Goal: Task Accomplishment & Management: Manage account settings

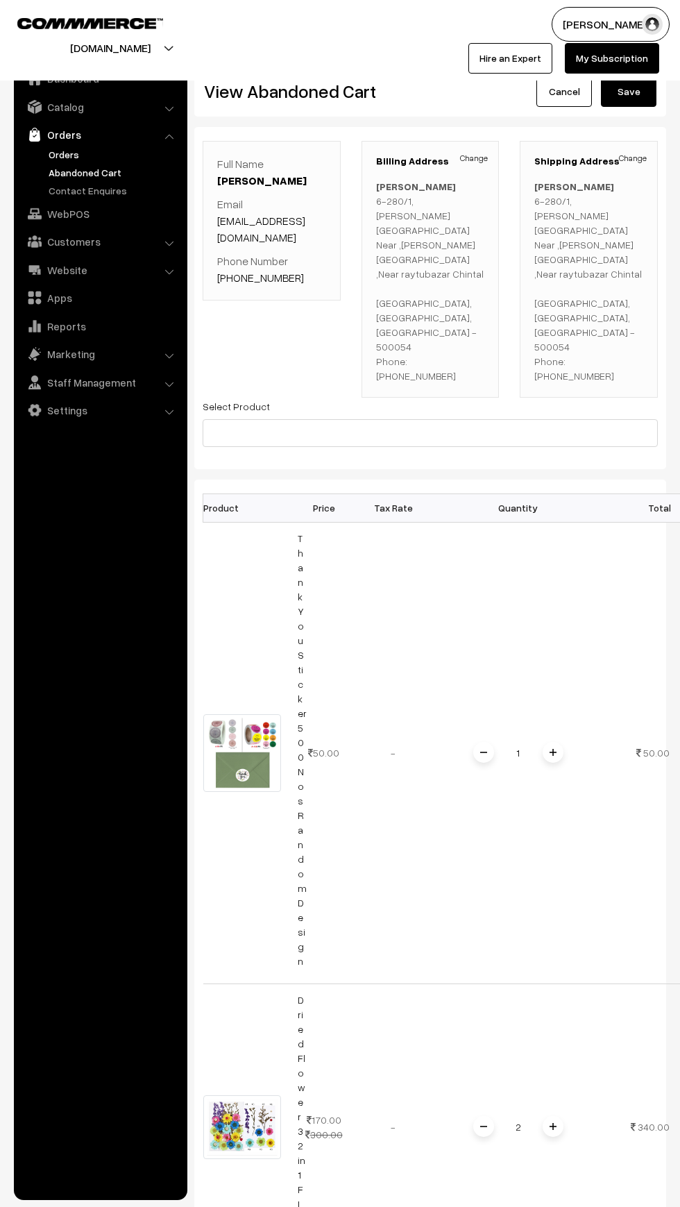
click at [51, 151] on link "Orders" at bounding box center [113, 154] width 137 height 15
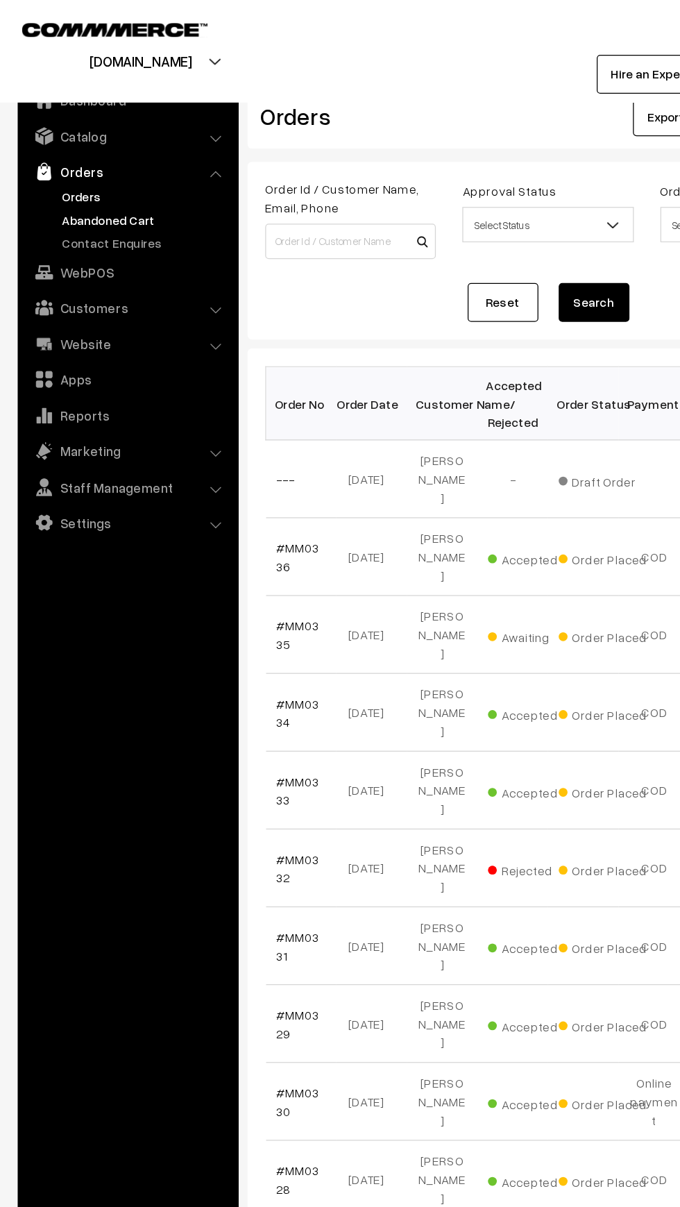
click at [54, 178] on link "Abandoned Cart" at bounding box center [113, 172] width 137 height 15
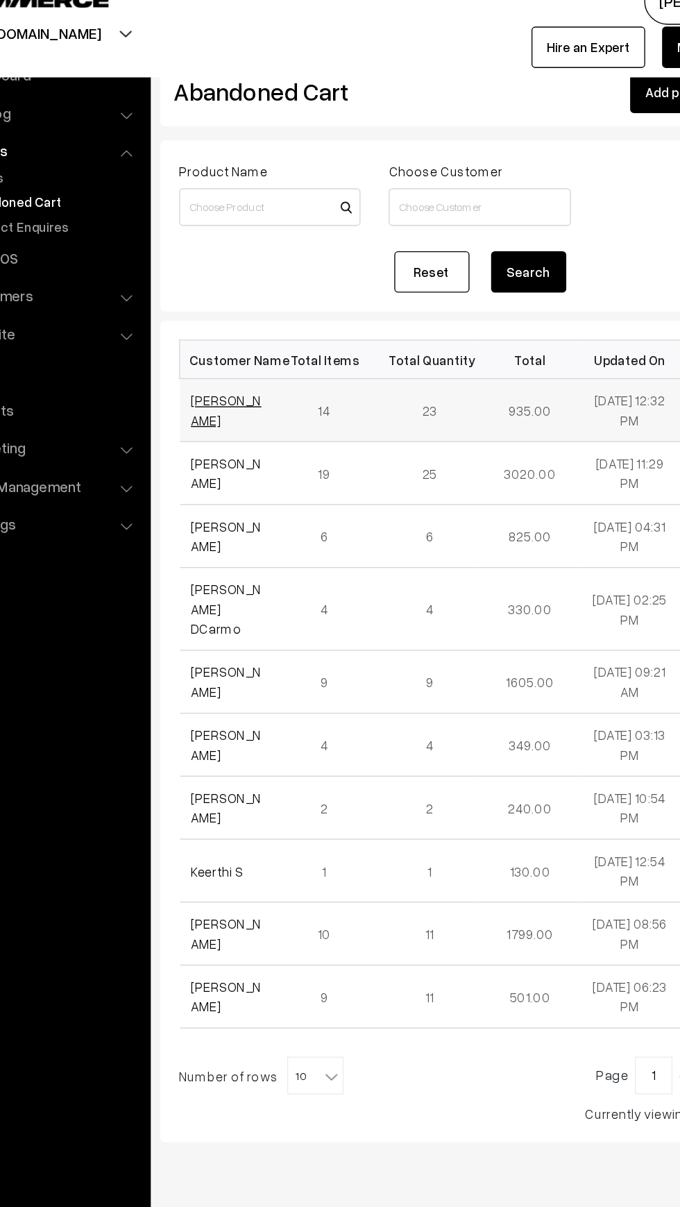
click at [232, 318] on link "[PERSON_NAME]" at bounding box center [243, 326] width 52 height 26
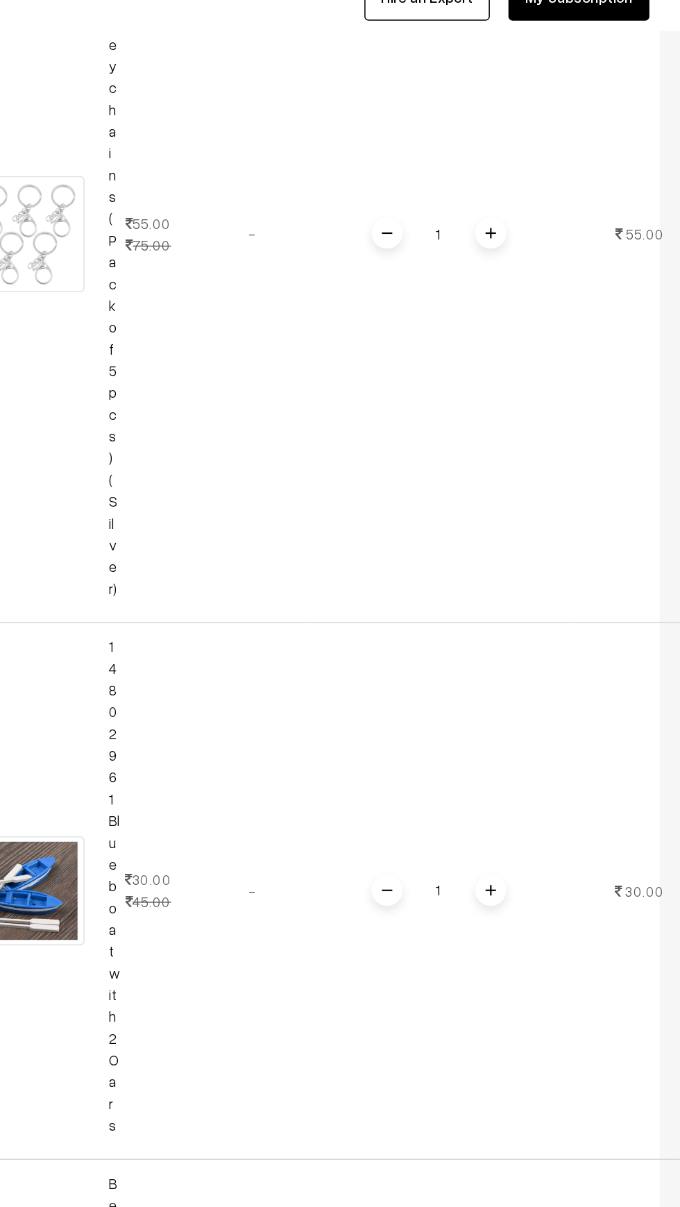
scroll to position [0, 40]
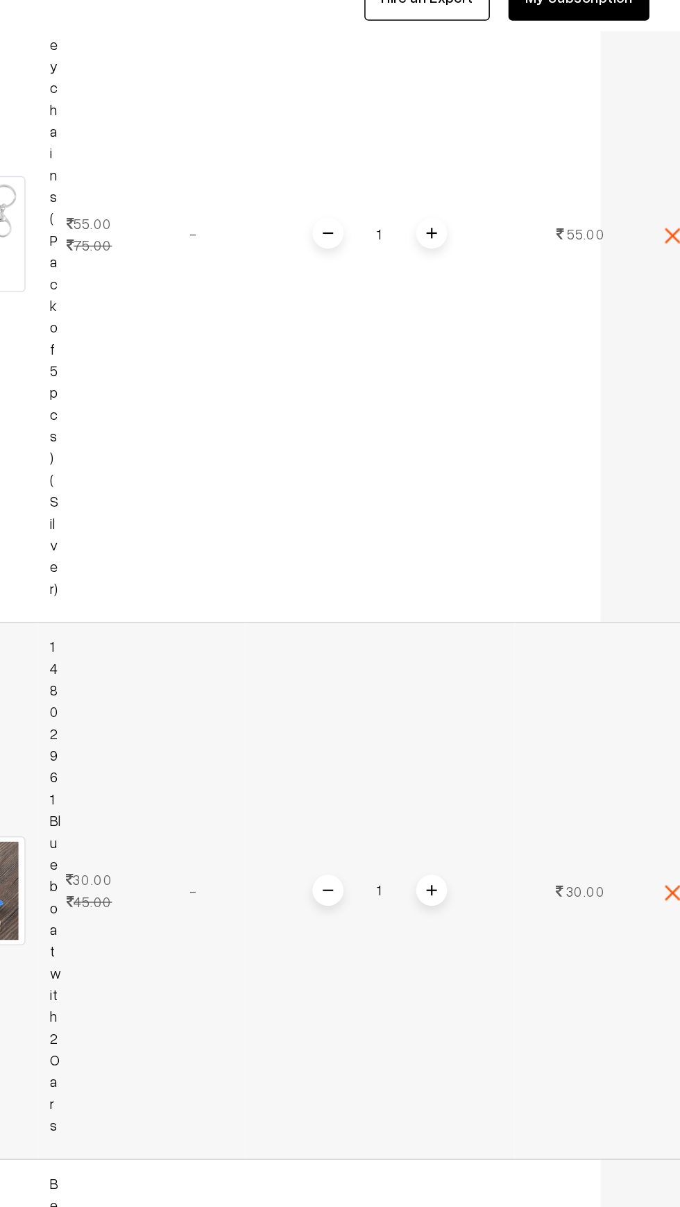
click at [261, 654] on link "1480296 1Blue boat with 2 Oars" at bounding box center [262, 652] width 8 height 332
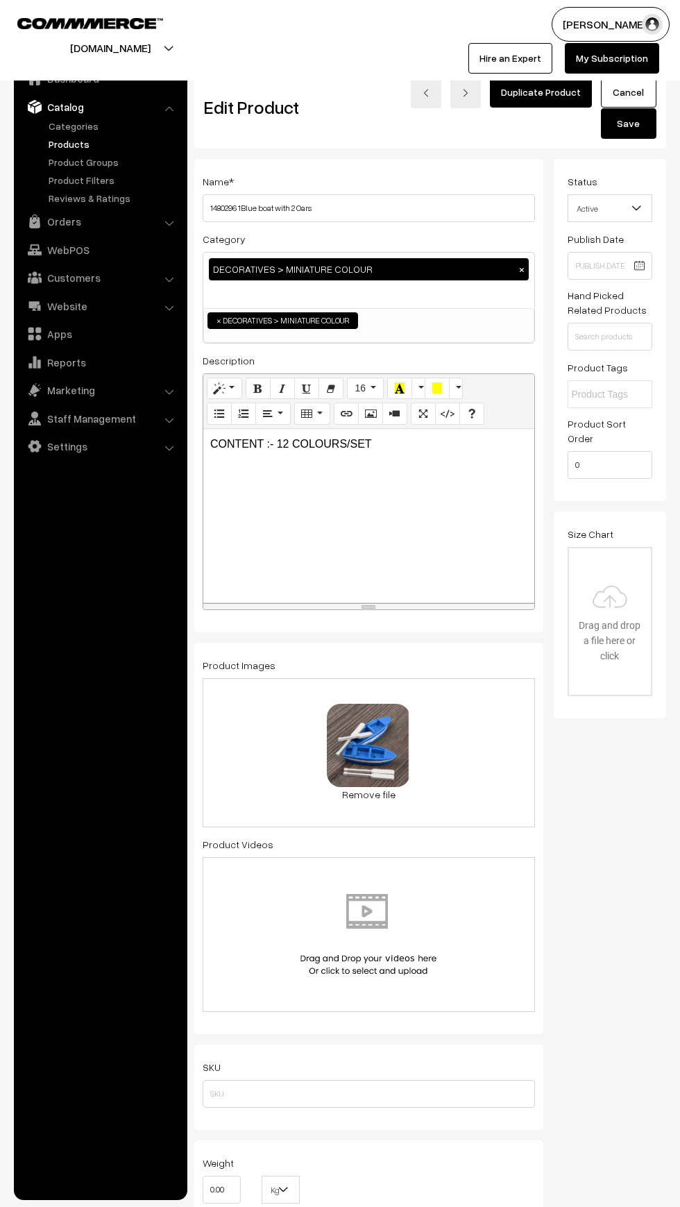
click at [603, 198] on span "Active" at bounding box center [610, 208] width 84 height 24
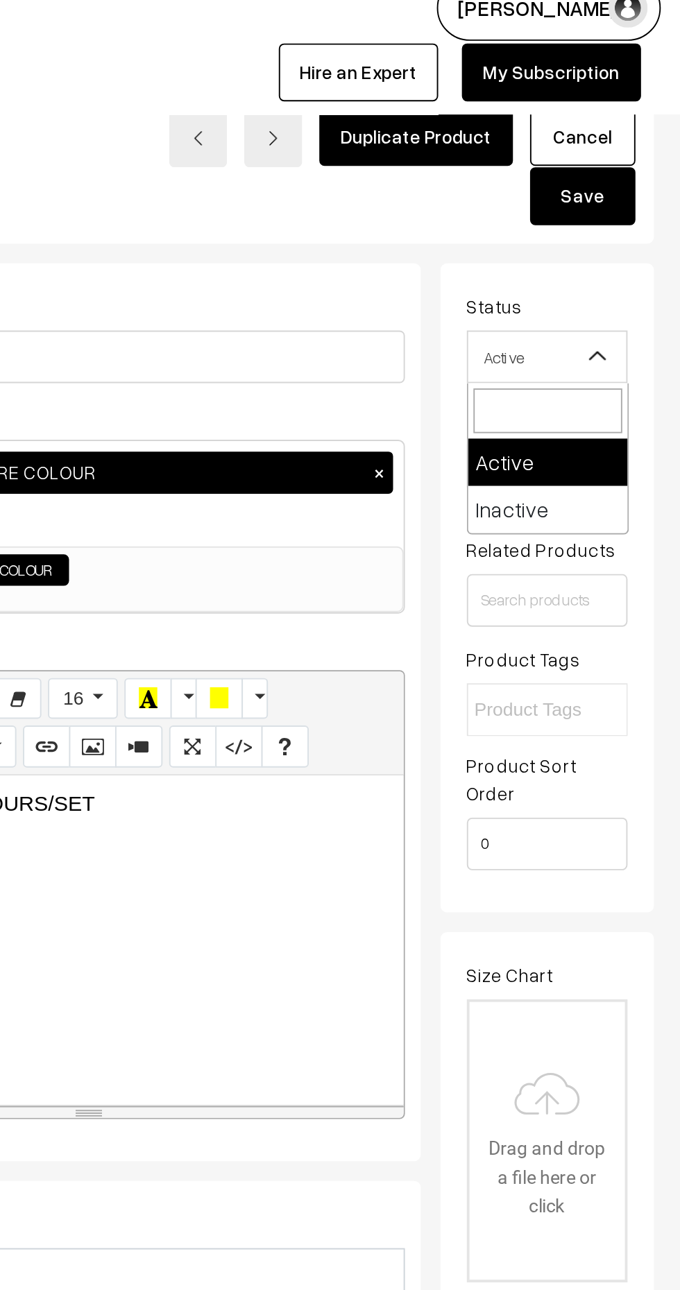
select select "2"
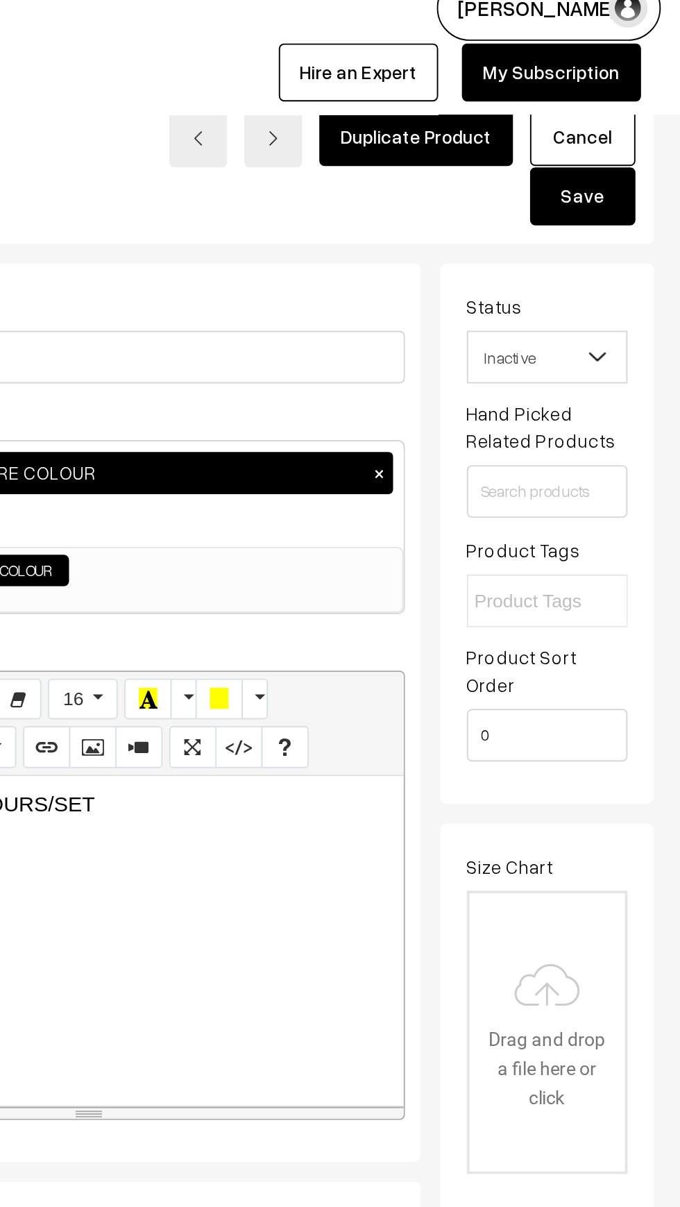
click at [634, 118] on button "Save" at bounding box center [629, 123] width 56 height 31
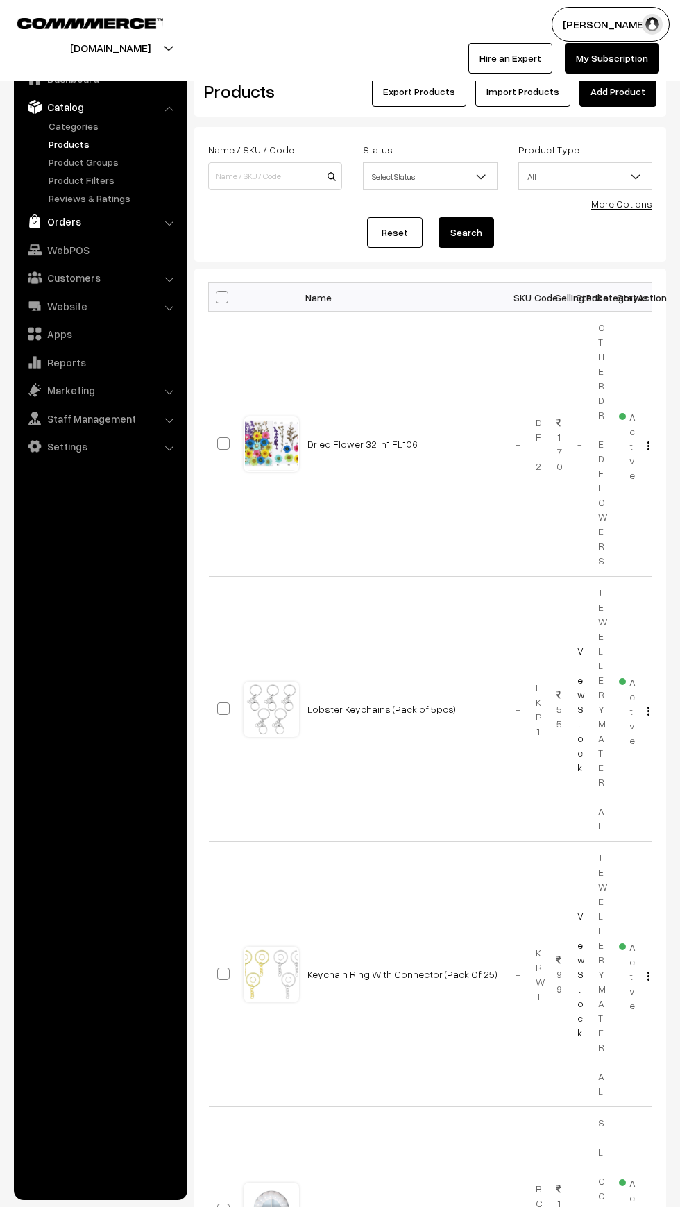
click at [35, 221] on img at bounding box center [35, 221] width 14 height 14
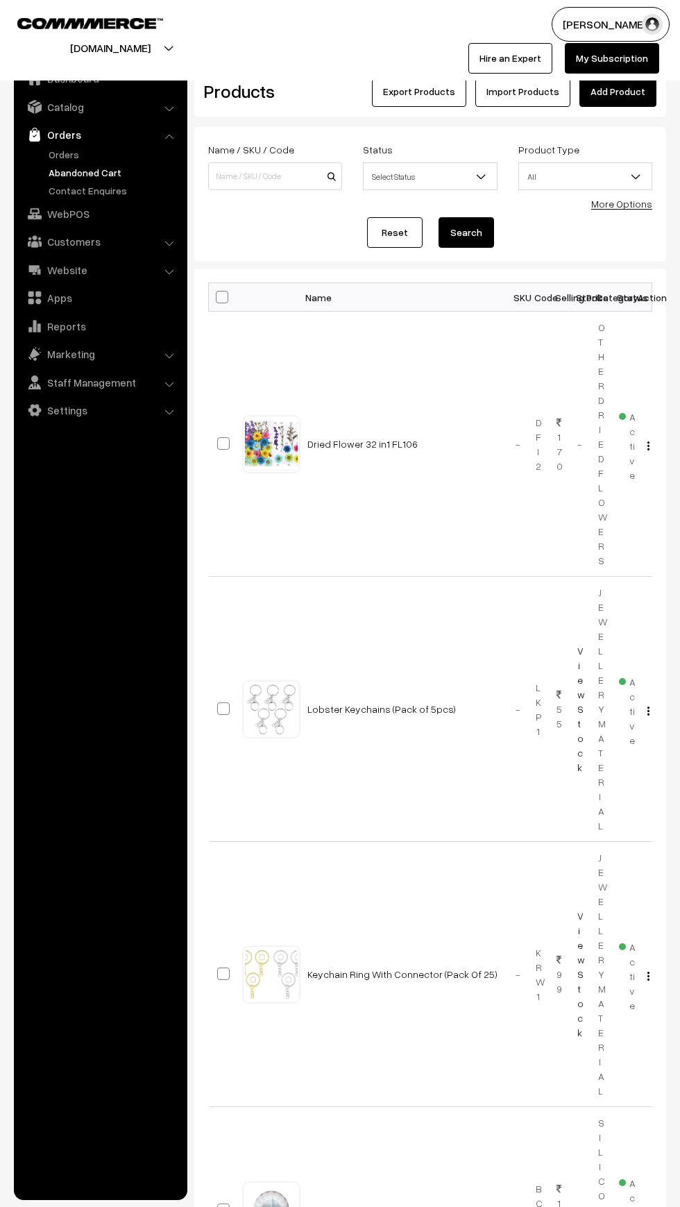
click at [50, 172] on link "Abandoned Cart" at bounding box center [113, 172] width 137 height 15
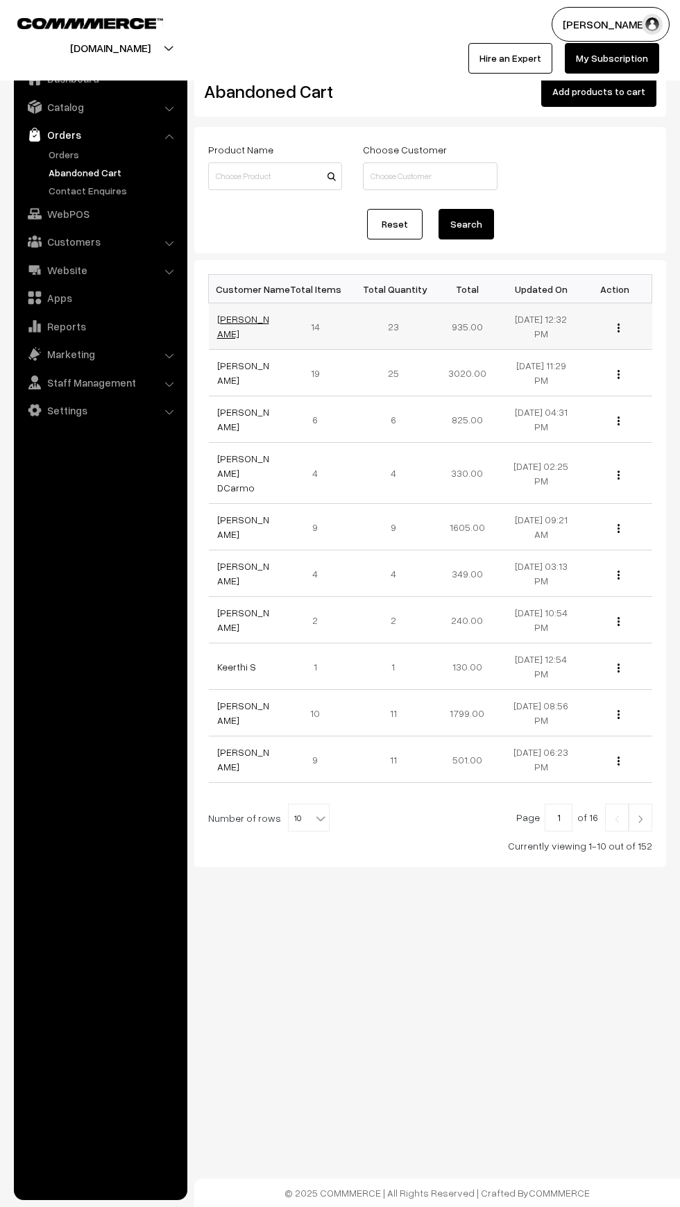
click at [219, 339] on link "[PERSON_NAME]" at bounding box center [243, 326] width 52 height 26
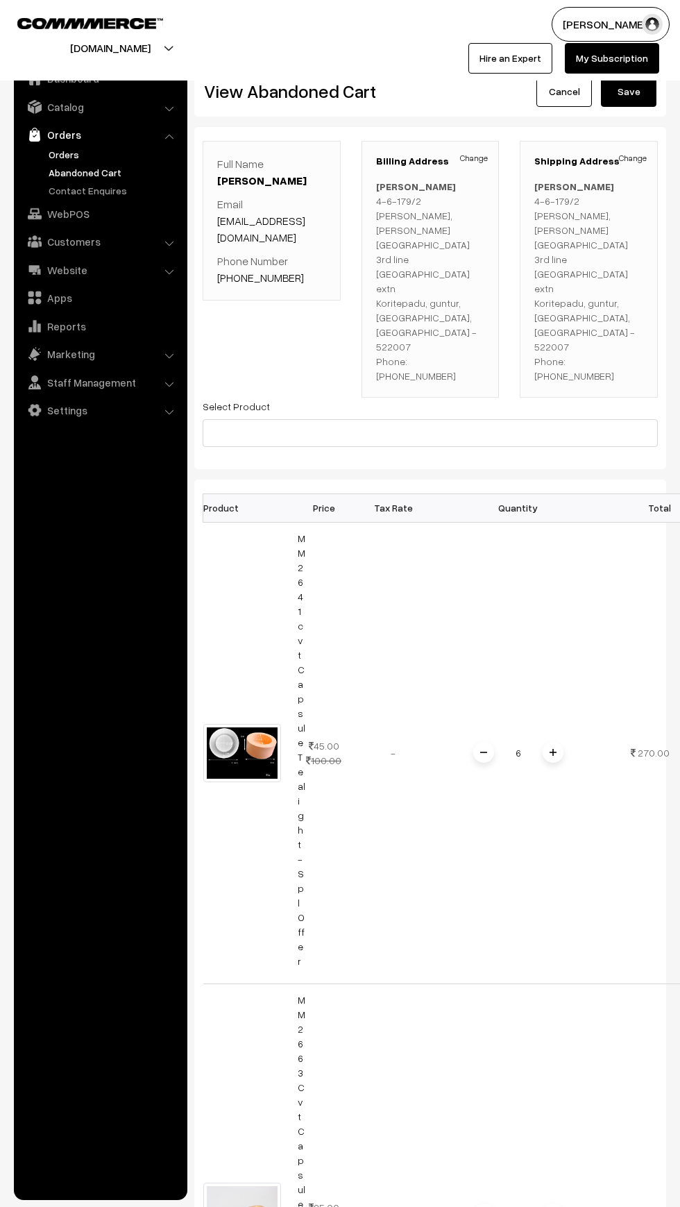
click at [53, 152] on link "Orders" at bounding box center [113, 154] width 137 height 15
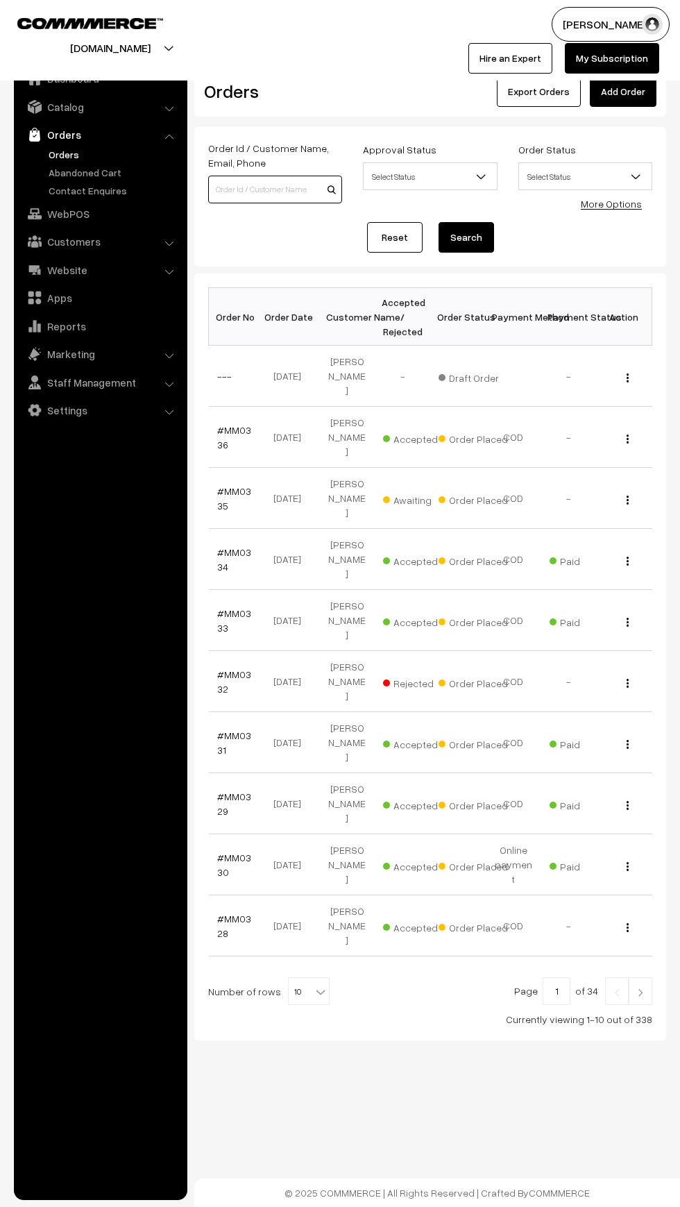
click at [253, 190] on input at bounding box center [275, 190] width 134 height 28
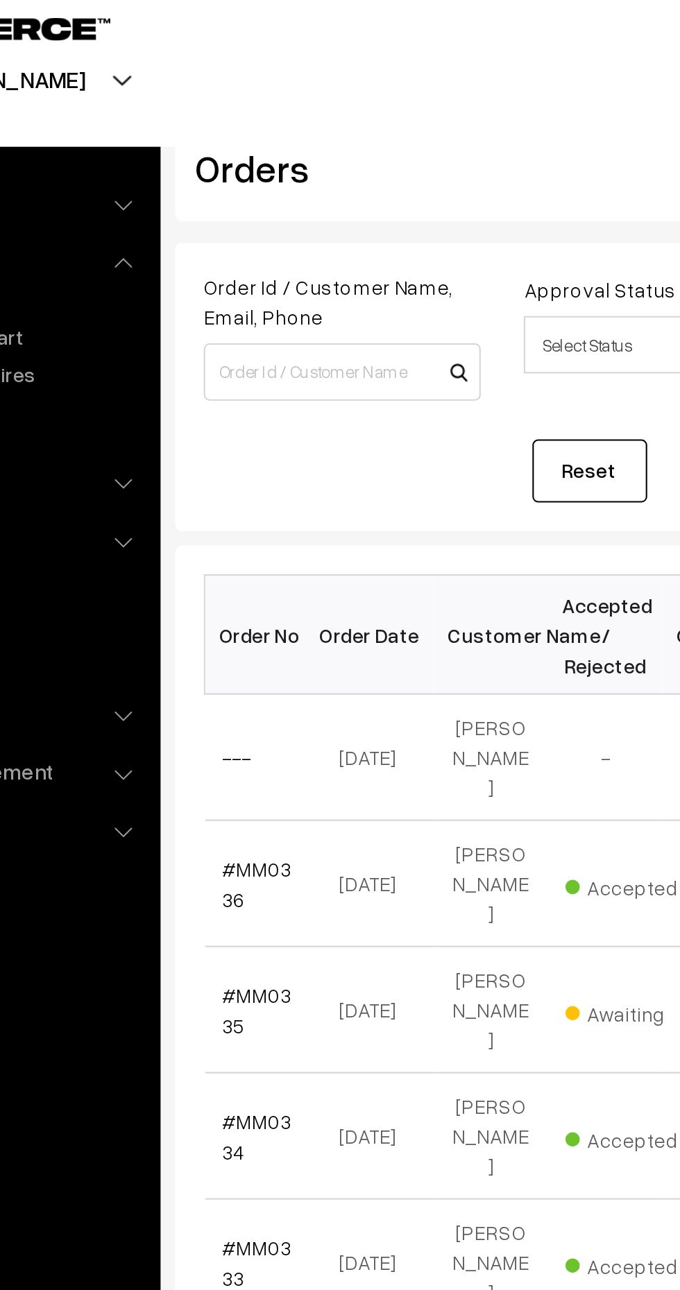
click at [230, 103] on div "Orders" at bounding box center [272, 91] width 157 height 31
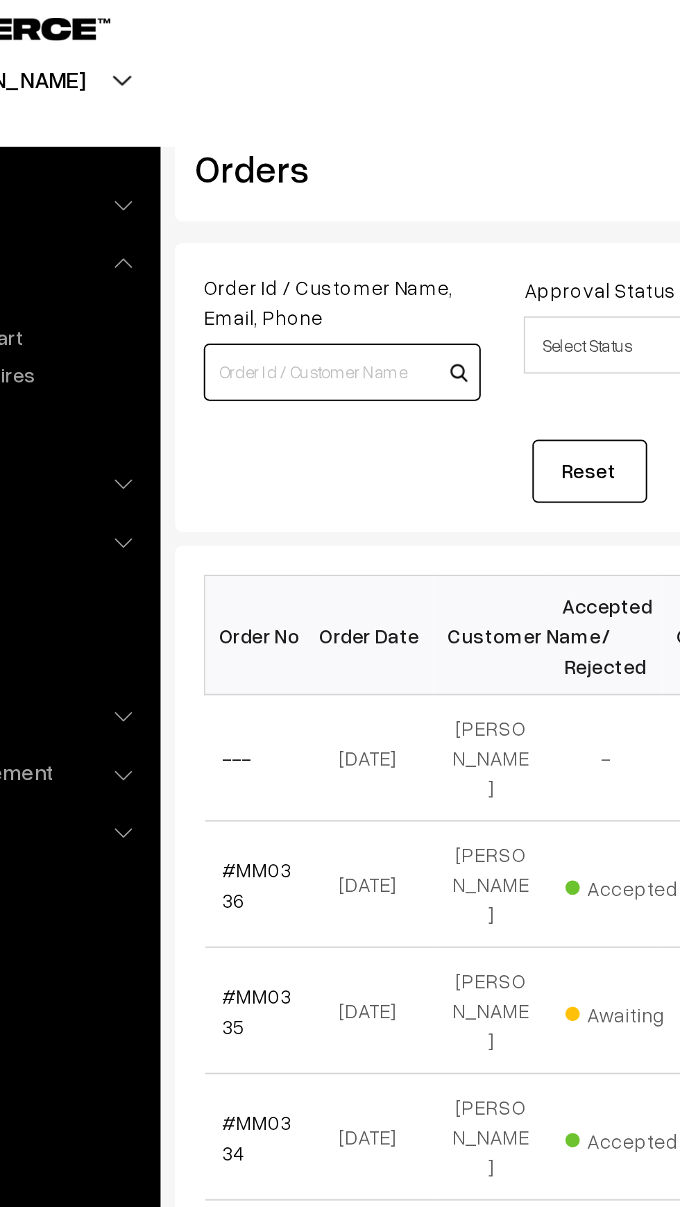
click at [246, 190] on input at bounding box center [275, 190] width 134 height 28
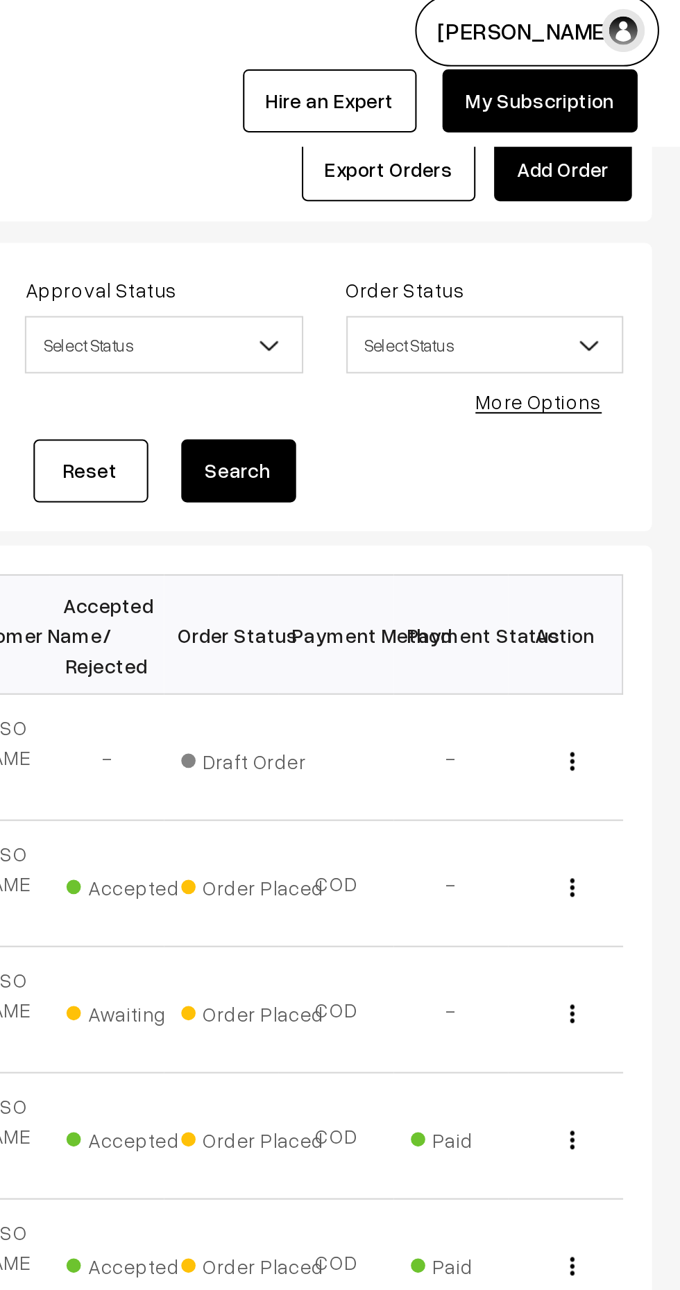
type input "Shub"
click at [461, 232] on button "Search" at bounding box center [466, 237] width 56 height 31
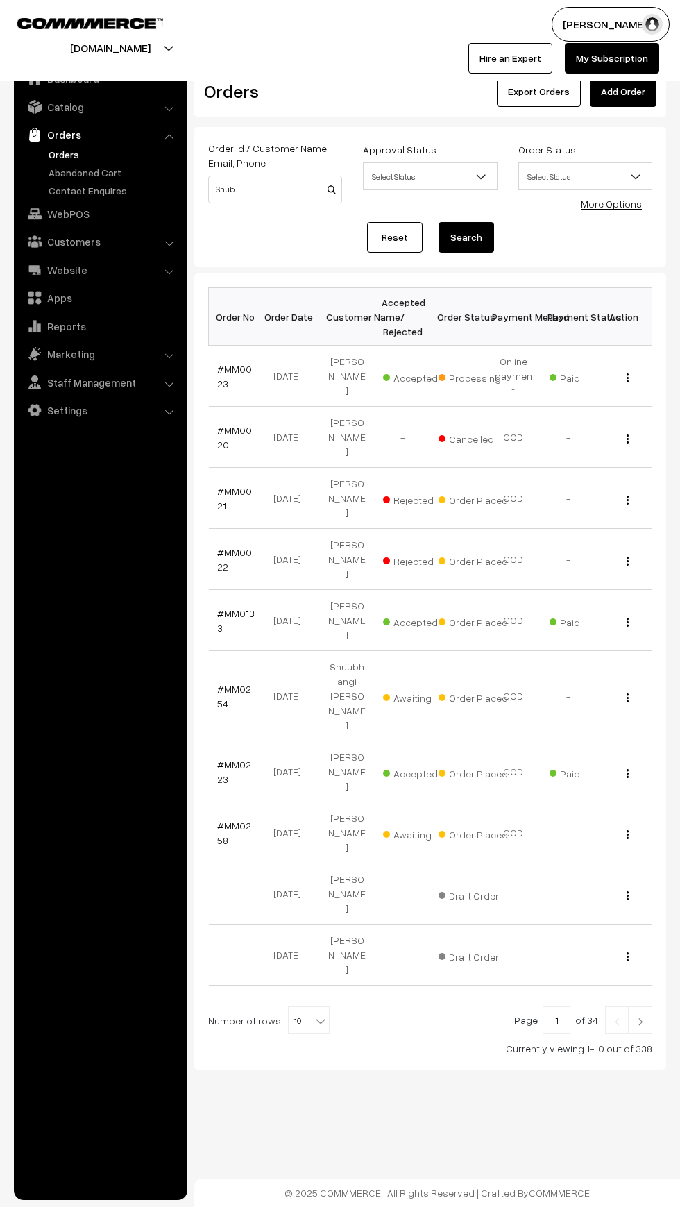
click at [67, 155] on link "Orders" at bounding box center [113, 154] width 137 height 15
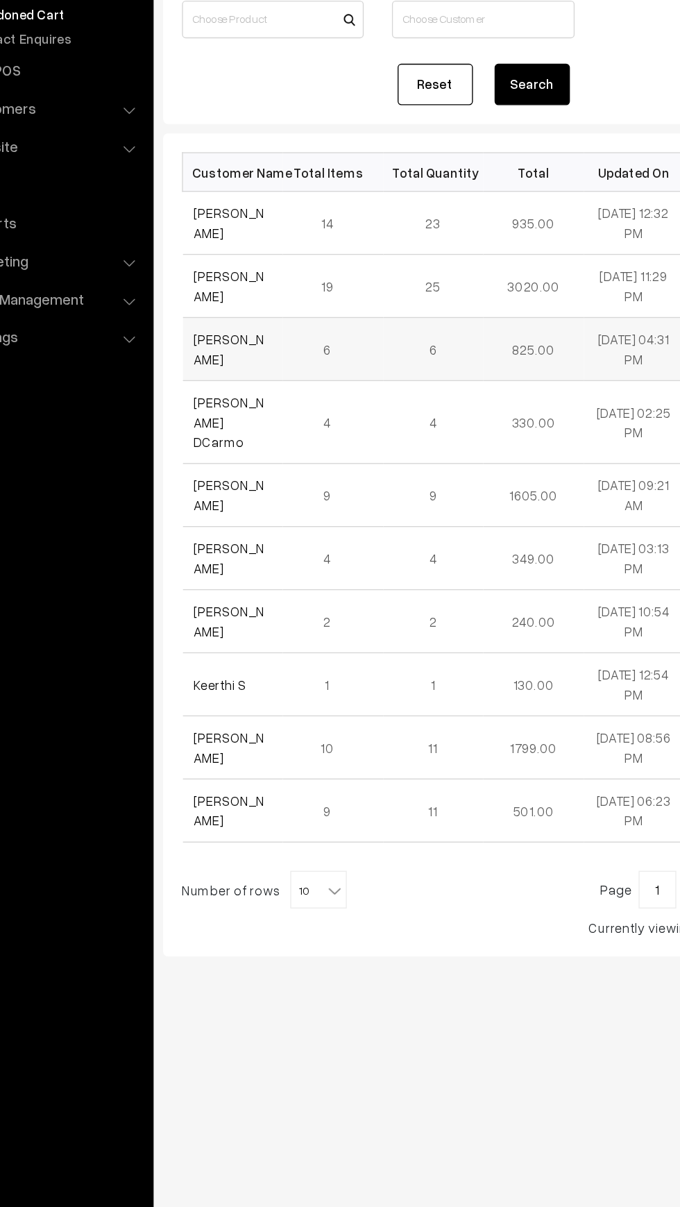
click at [222, 400] on td "[PERSON_NAME]" at bounding box center [246, 419] width 74 height 46
click at [224, 380] on link "[PERSON_NAME]" at bounding box center [243, 372] width 52 height 26
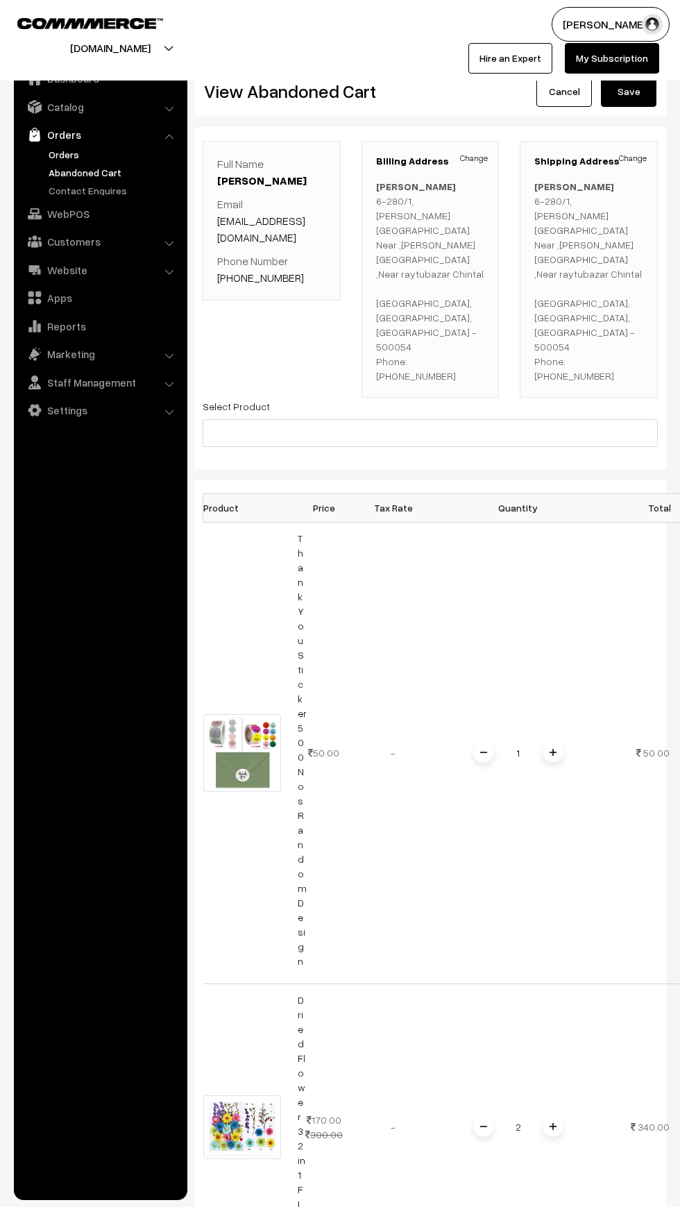
click at [54, 153] on link "Orders" at bounding box center [113, 154] width 137 height 15
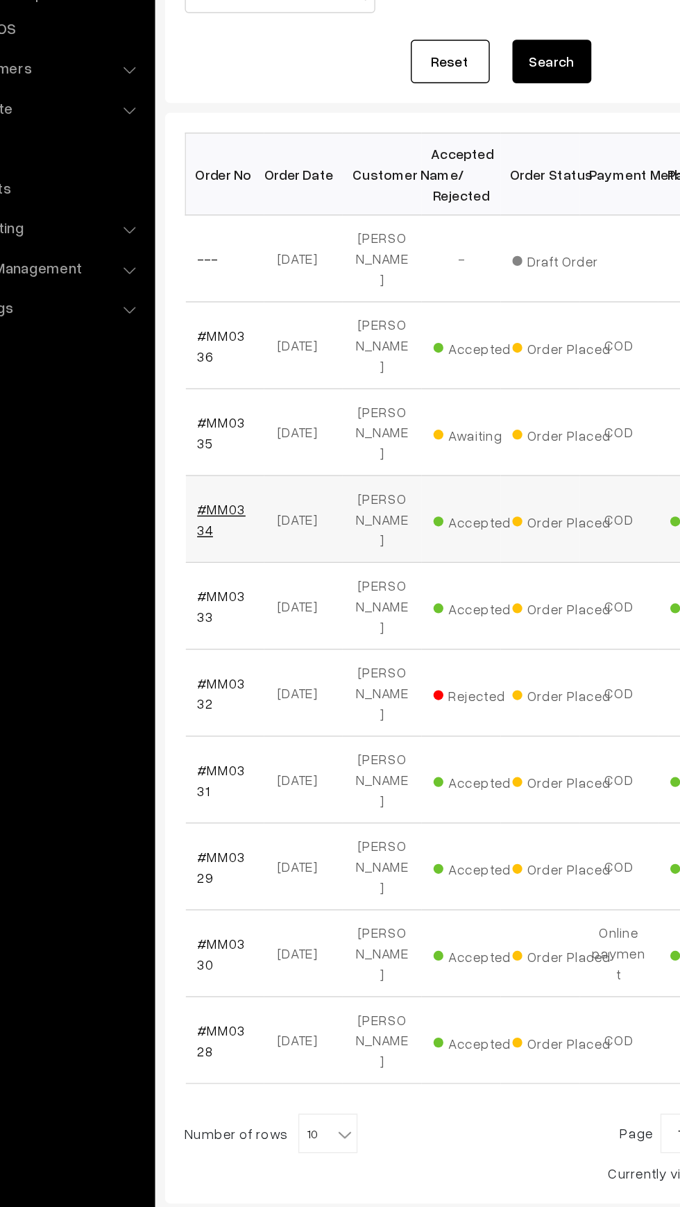
click at [232, 546] on link "#MM0334" at bounding box center [234, 559] width 34 height 26
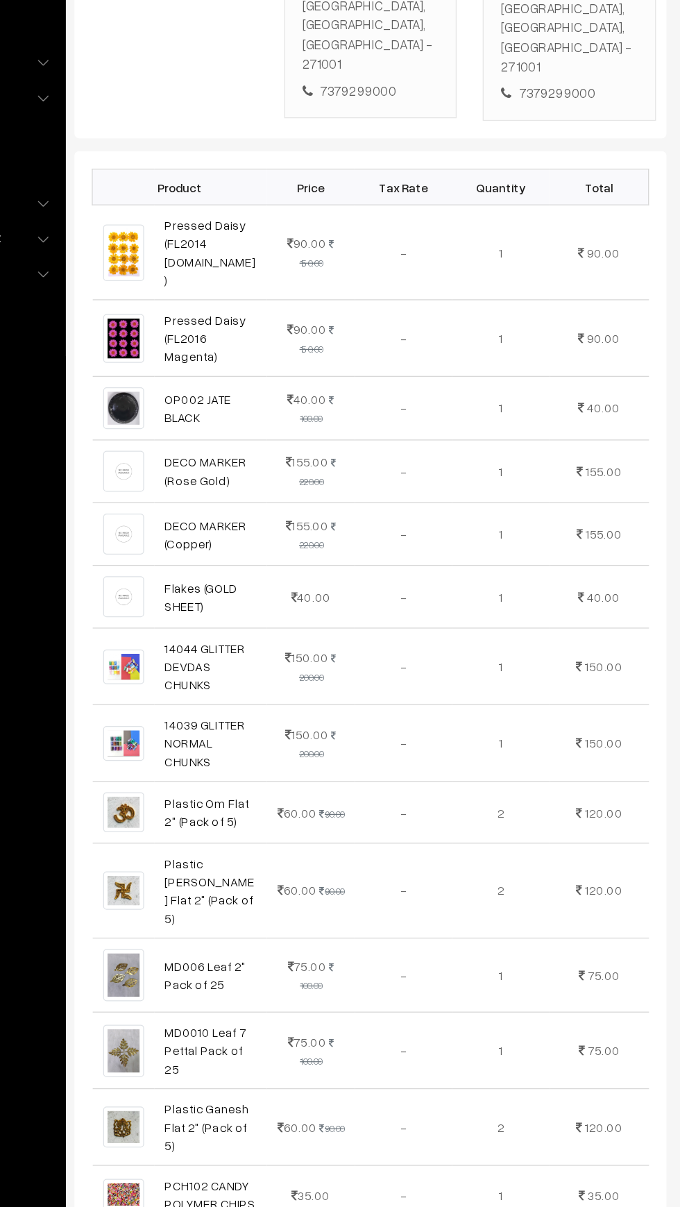
scroll to position [250, 0]
